Goal: Find specific page/section: Find specific page/section

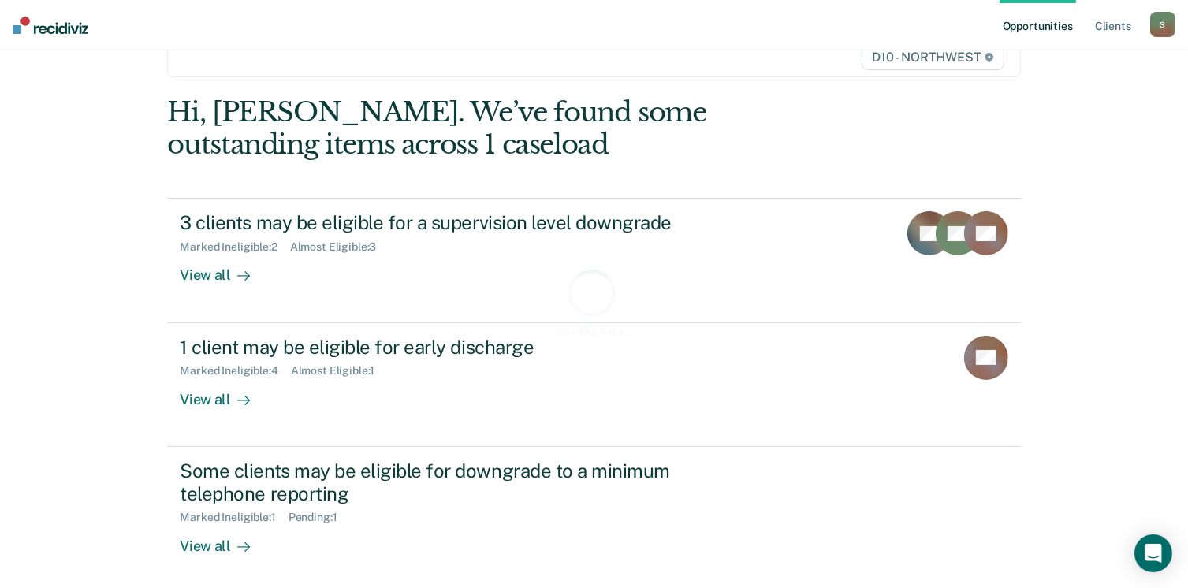
scroll to position [118, 0]
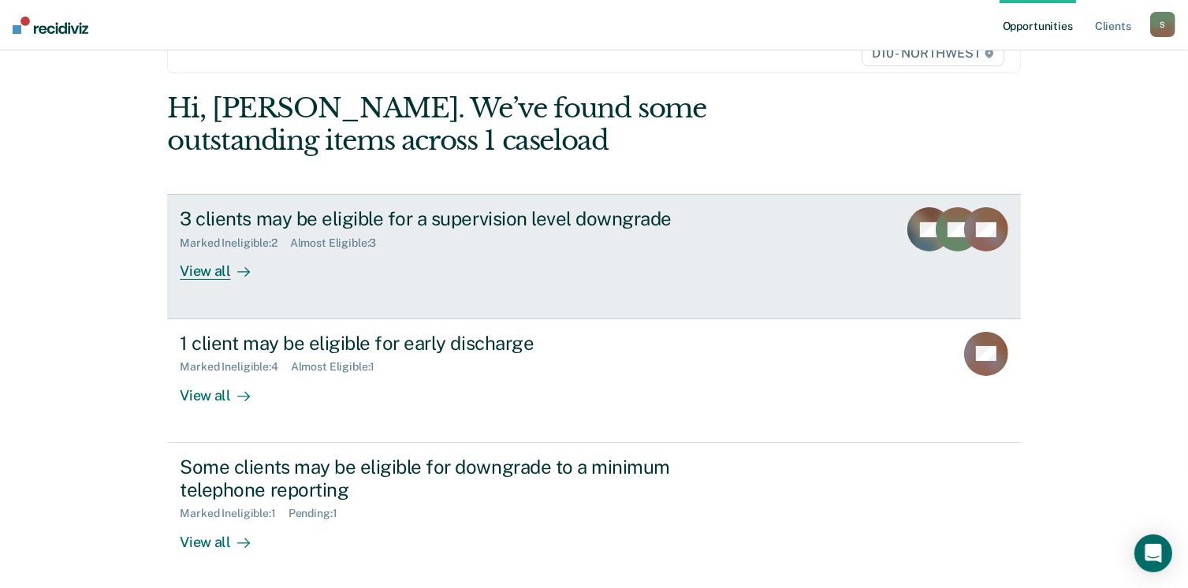
click at [218, 268] on div "View all" at bounding box center [224, 265] width 88 height 31
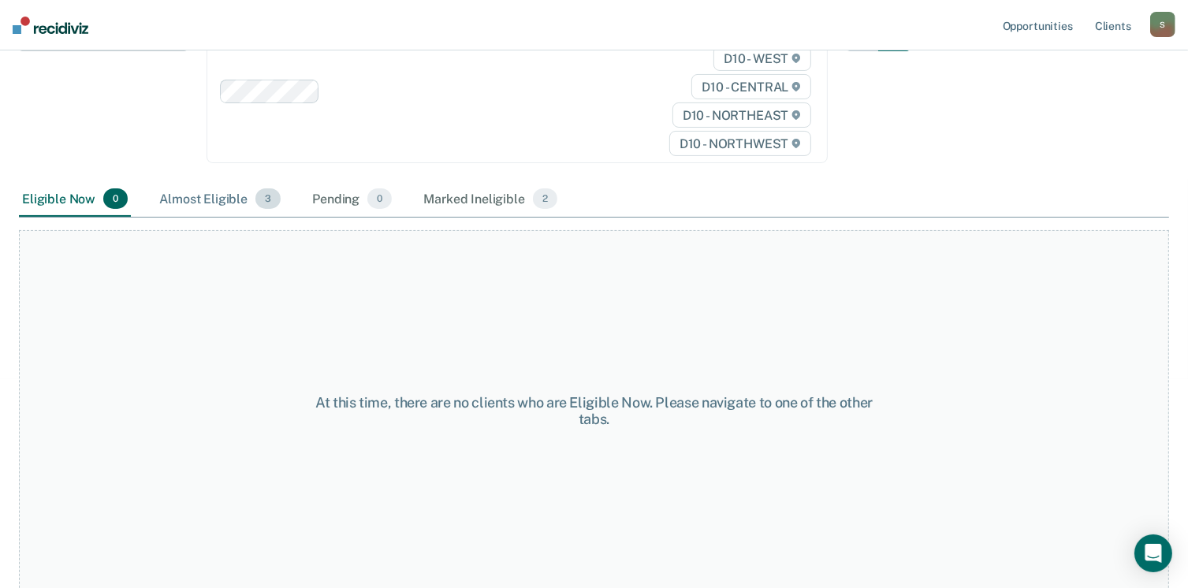
click at [184, 203] on div "Almost Eligible 3" at bounding box center [220, 199] width 128 height 35
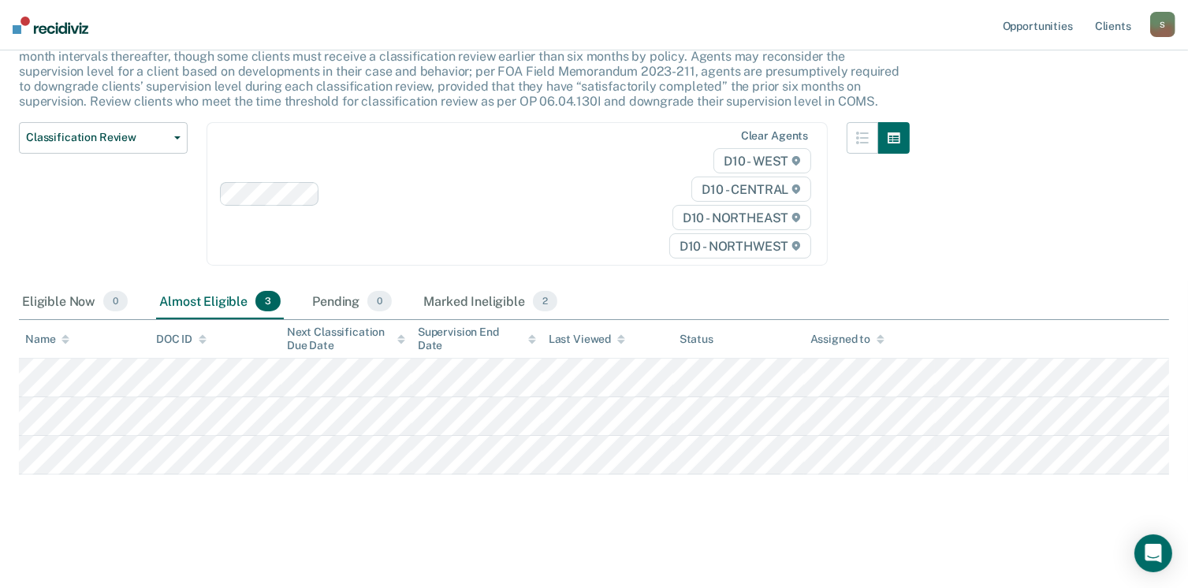
scroll to position [117, 0]
